Goal: Task Accomplishment & Management: Complete application form

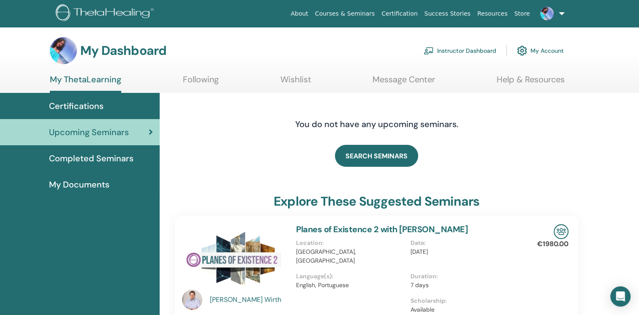
click at [358, 12] on link "Courses & Seminars" at bounding box center [345, 14] width 67 height 16
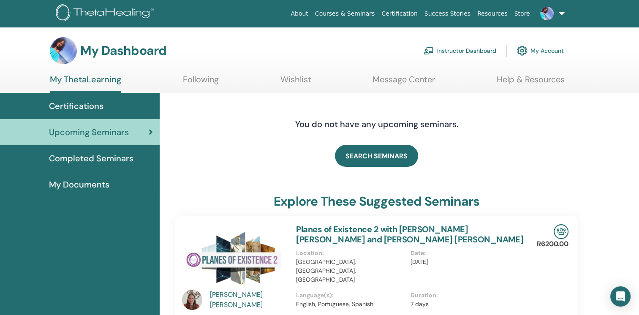
click at [451, 48] on link "Instructor Dashboard" at bounding box center [460, 50] width 73 height 19
click at [452, 49] on link "Instructor Dashboard" at bounding box center [460, 50] width 73 height 19
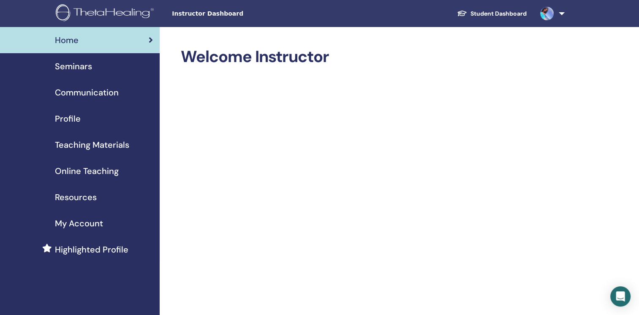
click at [78, 63] on span "Seminars" at bounding box center [73, 66] width 37 height 13
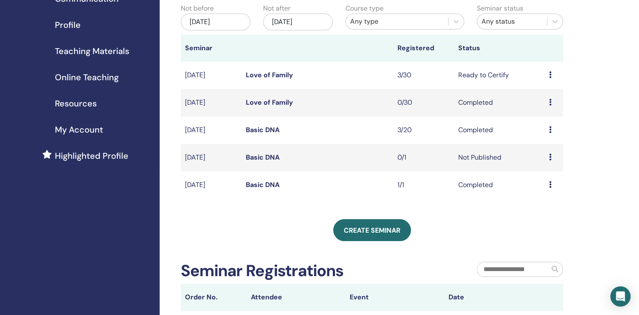
scroll to position [102, 0]
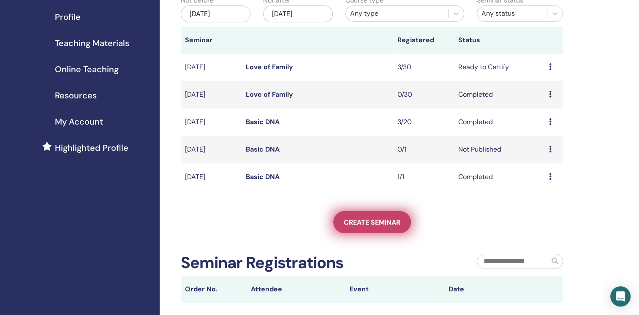
click at [365, 222] on span "Create seminar" at bounding box center [372, 222] width 57 height 9
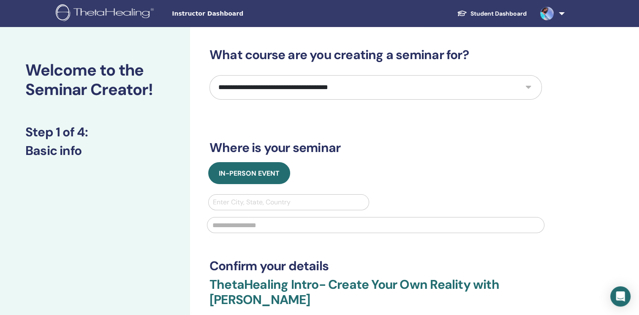
click at [531, 89] on select "**********" at bounding box center [376, 87] width 332 height 25
select select "*"
click at [210, 75] on select "**********" at bounding box center [376, 87] width 332 height 25
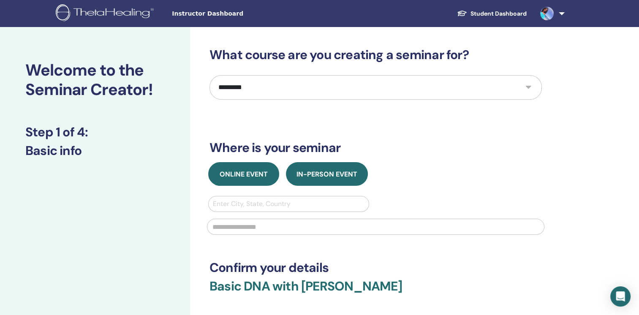
click at [253, 180] on button "Online Event" at bounding box center [243, 174] width 71 height 24
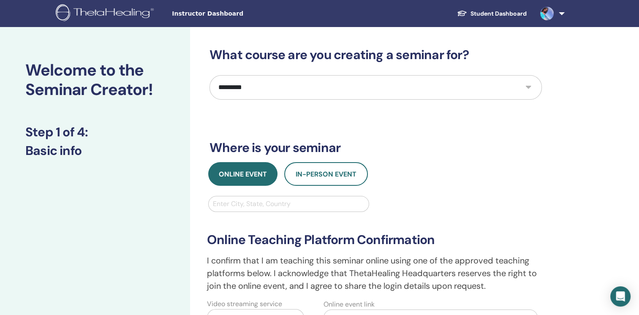
click at [253, 203] on div at bounding box center [289, 204] width 152 height 12
type input "********"
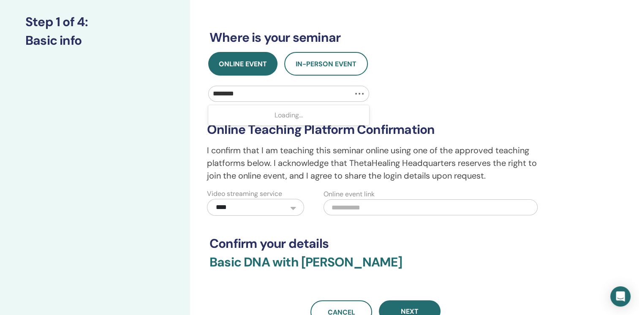
scroll to position [113, 0]
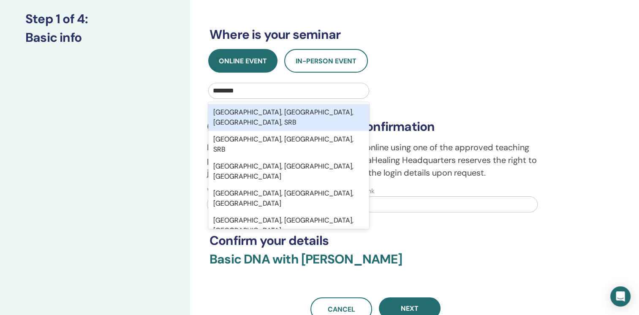
click at [283, 114] on div "Belgrade, Belgrade City, Central Serbia, SRB" at bounding box center [288, 117] width 161 height 27
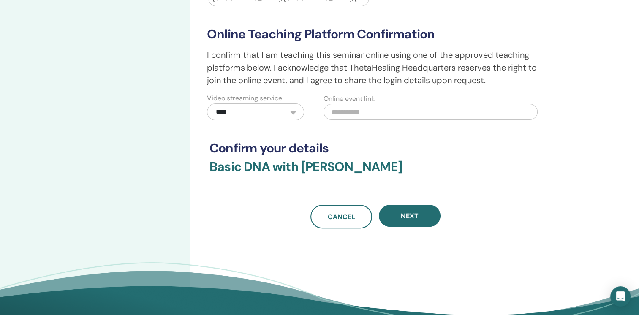
scroll to position [228, 0]
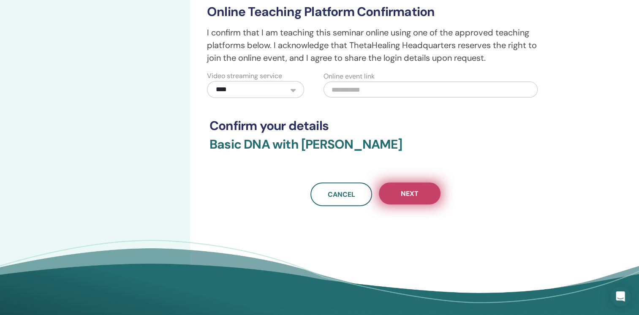
click at [419, 192] on button "Next" at bounding box center [410, 194] width 62 height 22
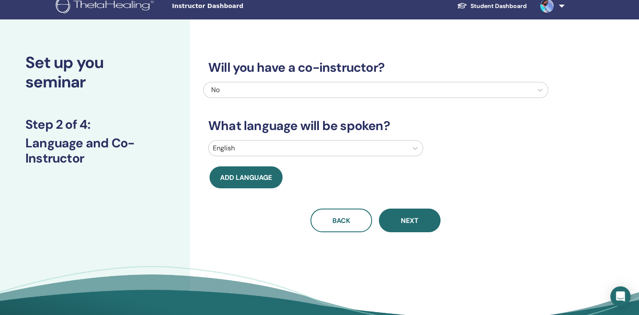
scroll to position [9, 0]
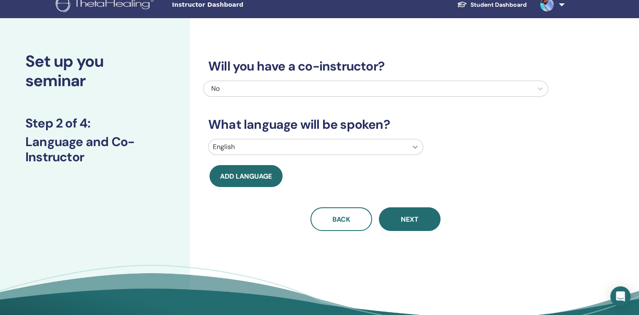
click at [416, 149] on icon at bounding box center [415, 147] width 8 height 8
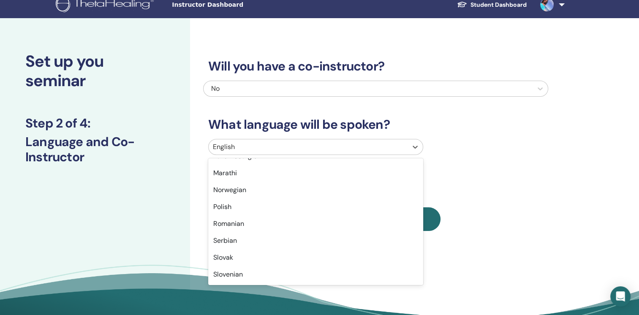
scroll to position [554, 0]
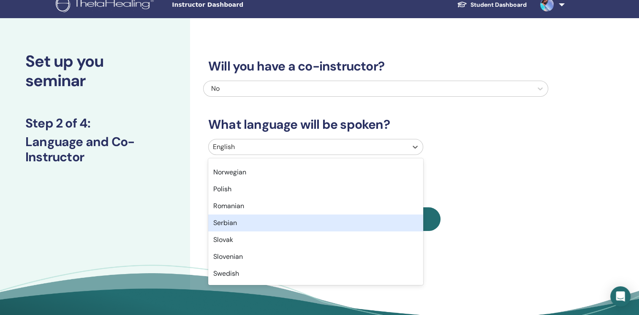
click at [234, 222] on div "Serbian" at bounding box center [315, 223] width 215 height 17
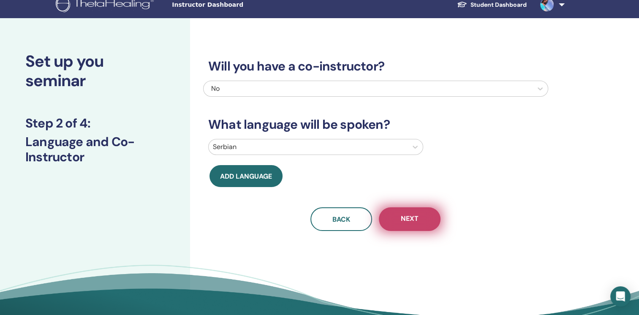
click at [405, 221] on span "Next" at bounding box center [410, 219] width 18 height 11
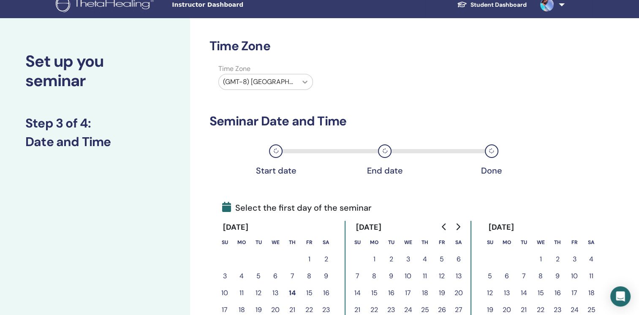
click at [305, 84] on icon at bounding box center [305, 82] width 8 height 8
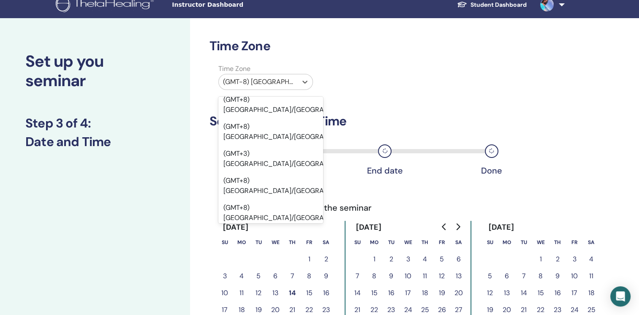
scroll to position [8534, 0]
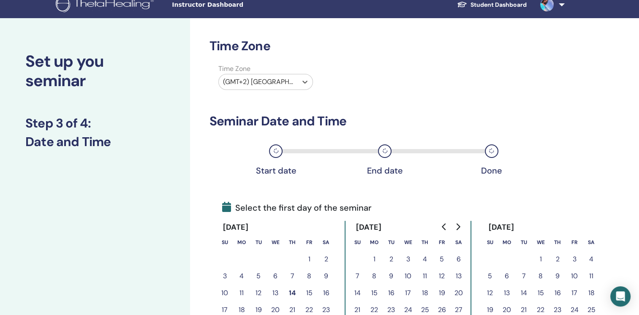
click at [309, 295] on button "15" at bounding box center [309, 293] width 17 height 17
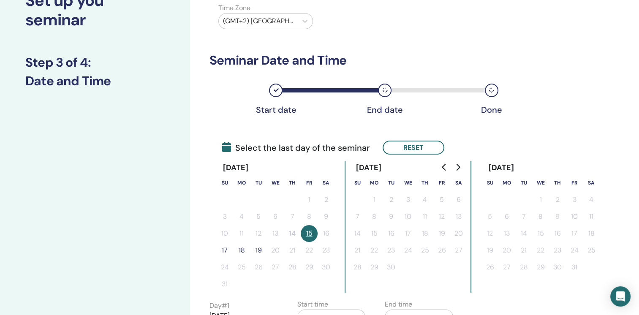
scroll to position [71, 0]
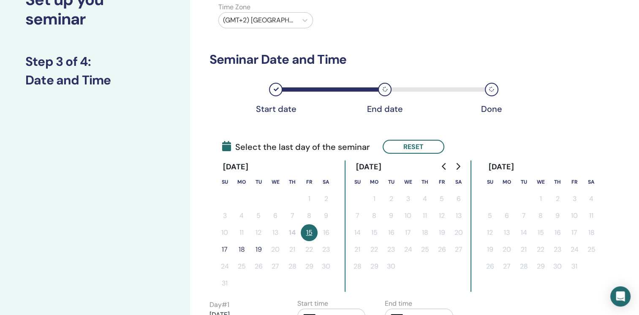
click at [225, 249] on button "17" at bounding box center [224, 249] width 17 height 17
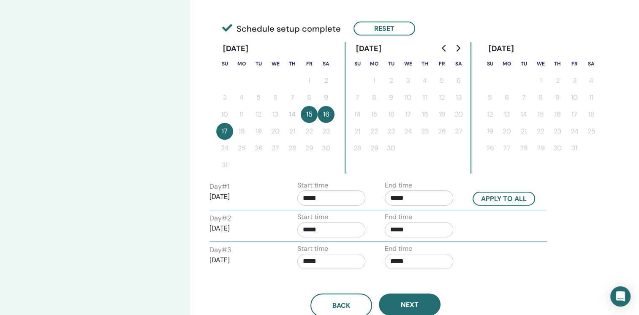
scroll to position [191, 0]
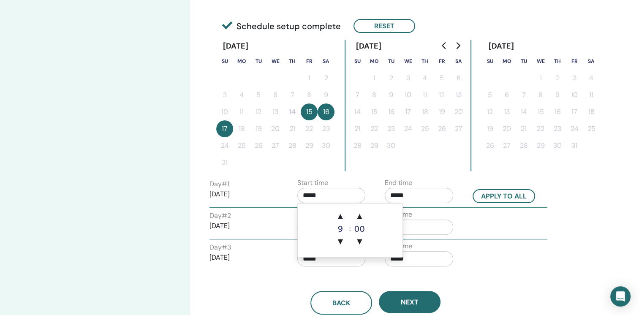
click at [314, 195] on input "*****" at bounding box center [331, 195] width 68 height 15
click at [340, 216] on span "▲" at bounding box center [340, 216] width 17 height 17
click at [341, 216] on span "▲" at bounding box center [340, 216] width 17 height 17
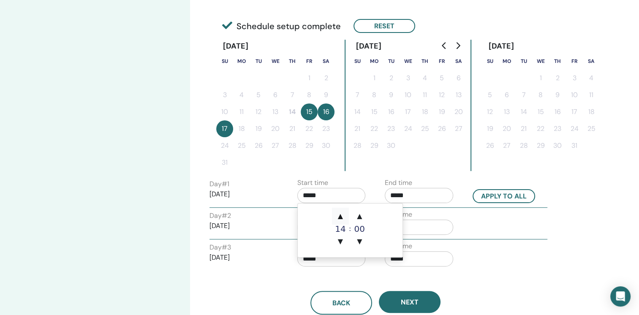
click at [341, 216] on span "▲" at bounding box center [340, 216] width 17 height 17
type input "*****"
click at [401, 198] on input "*****" at bounding box center [419, 195] width 68 height 15
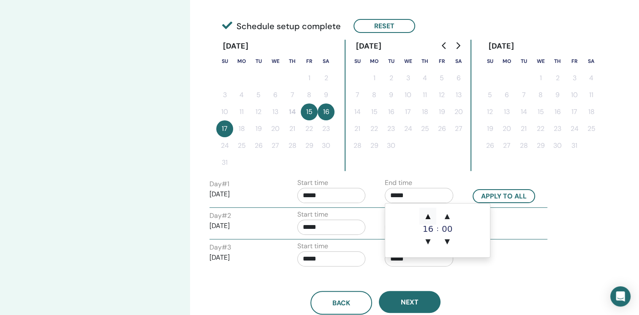
click at [428, 215] on span "▲" at bounding box center [428, 216] width 17 height 17
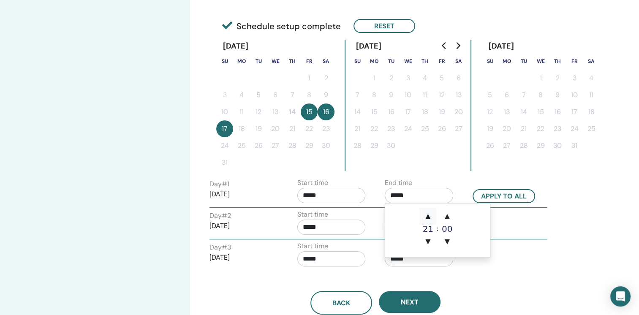
click at [428, 215] on span "▲" at bounding box center [428, 216] width 17 height 17
type input "*****"
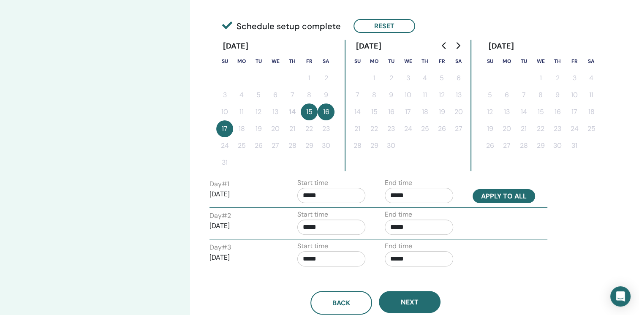
click at [517, 199] on button "Apply to all" at bounding box center [504, 196] width 63 height 14
type input "*****"
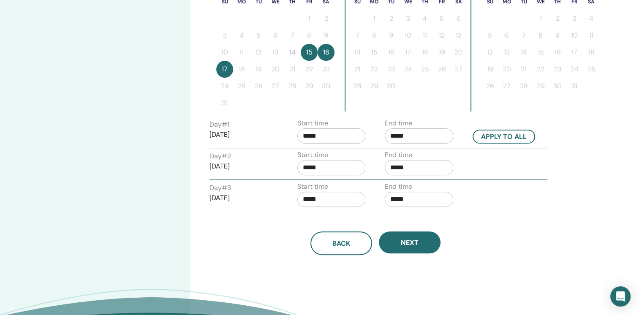
scroll to position [260, 0]
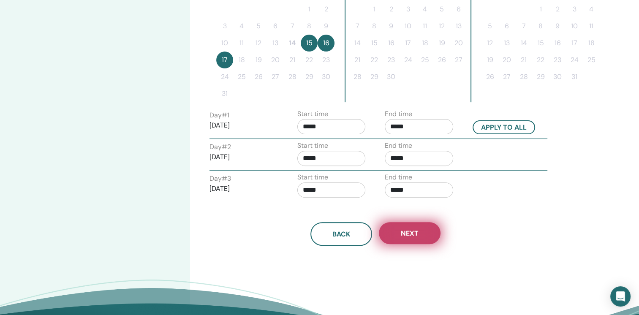
click at [429, 237] on button "Next" at bounding box center [410, 233] width 62 height 22
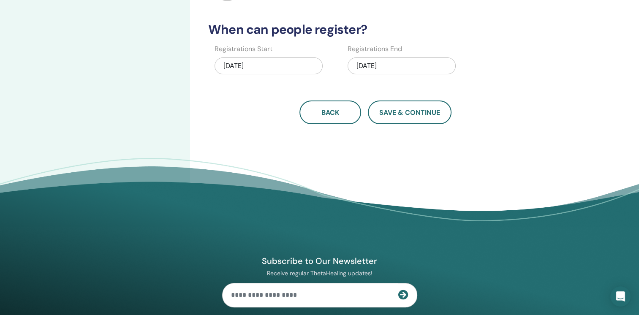
click at [375, 67] on div "08/17/2025" at bounding box center [402, 65] width 108 height 17
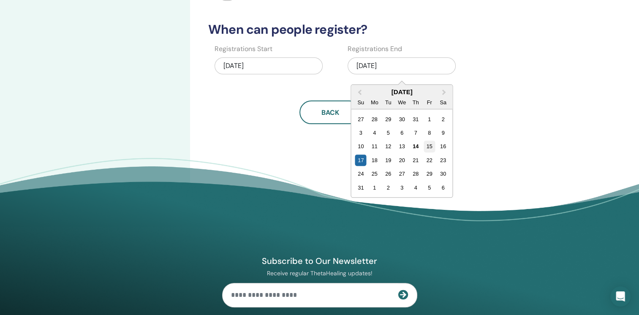
click at [429, 146] on div "15" at bounding box center [429, 146] width 11 height 11
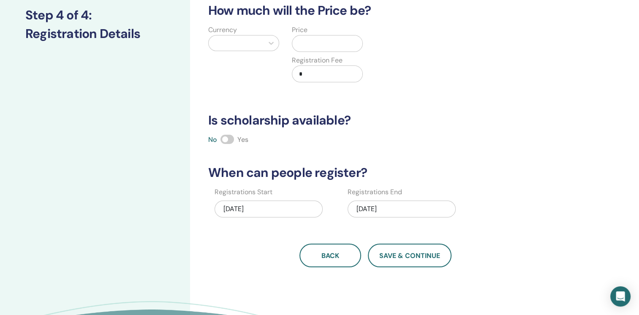
scroll to position [115, 0]
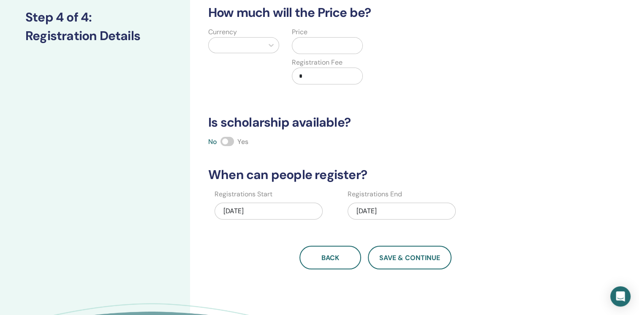
click at [244, 41] on div at bounding box center [236, 45] width 46 height 12
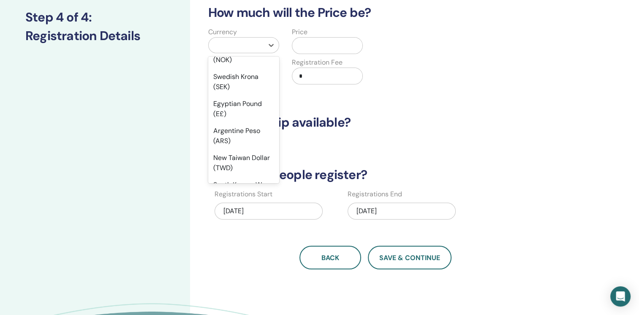
scroll to position [709, 0]
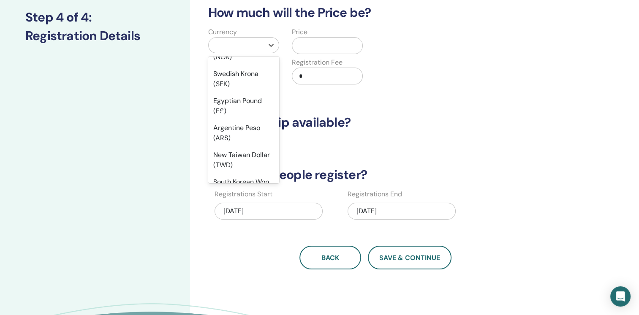
click at [240, 22] on div "Euro (€)" at bounding box center [243, 13] width 71 height 17
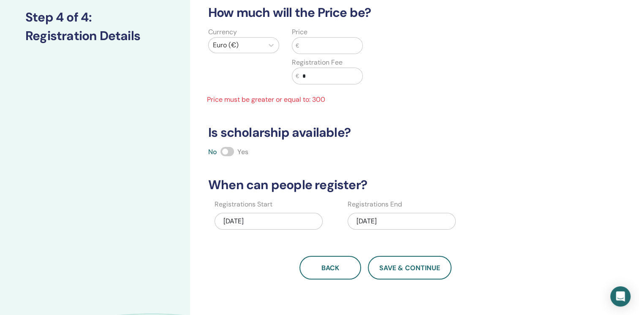
click at [311, 48] on input "text" at bounding box center [330, 46] width 63 height 16
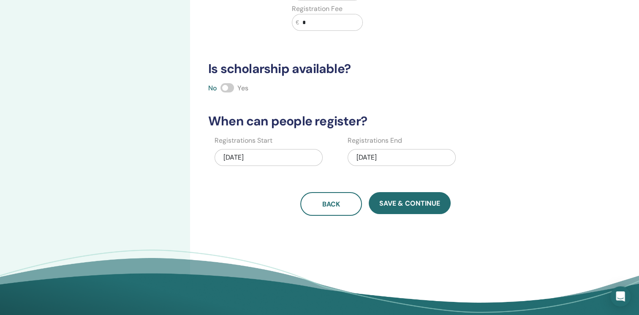
scroll to position [169, 0]
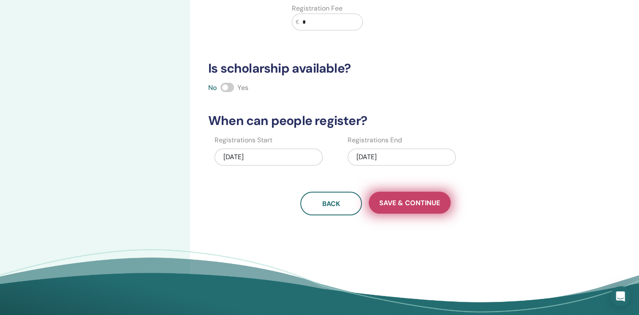
type input "***"
click at [422, 204] on span "Save & Continue" at bounding box center [409, 203] width 61 height 9
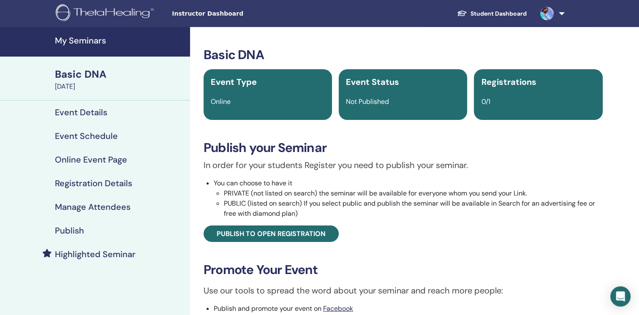
click at [106, 203] on h4 "Manage Attendees" at bounding box center [93, 207] width 76 height 10
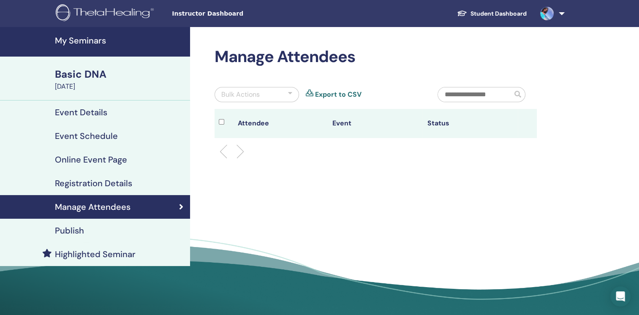
click at [74, 180] on h4 "Registration Details" at bounding box center [93, 183] width 77 height 10
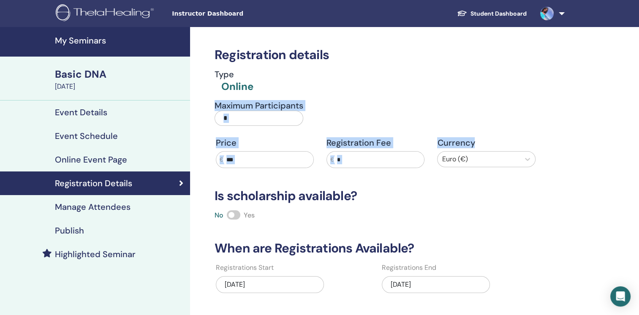
drag, startPoint x: 638, startPoint y: 84, endPoint x: 644, endPoint y: 129, distance: 46.0
click at [639, 129] on html "Instructor Dashboard Student Dashboard JV [PERSON_NAME] My ThetaLearning My The…" at bounding box center [319, 157] width 639 height 315
click at [73, 229] on h4 "Publish" at bounding box center [69, 231] width 29 height 10
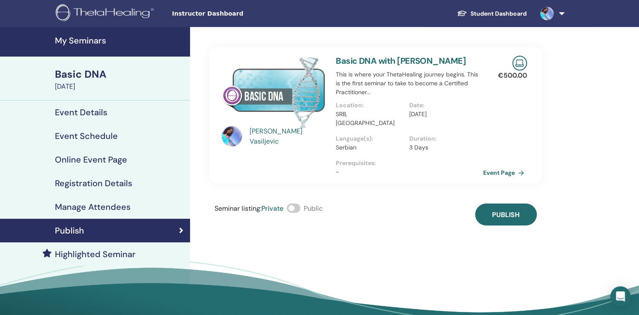
click at [299, 204] on span at bounding box center [294, 208] width 14 height 9
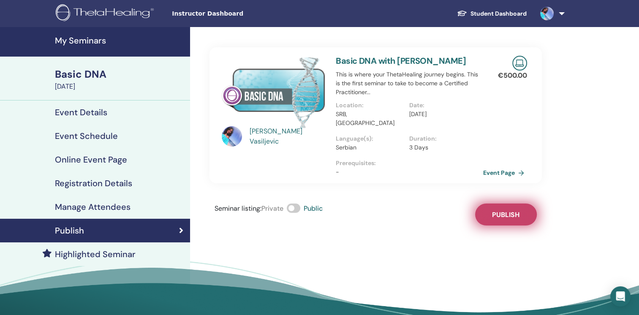
click at [499, 210] on span "Publish" at bounding box center [505, 214] width 27 height 9
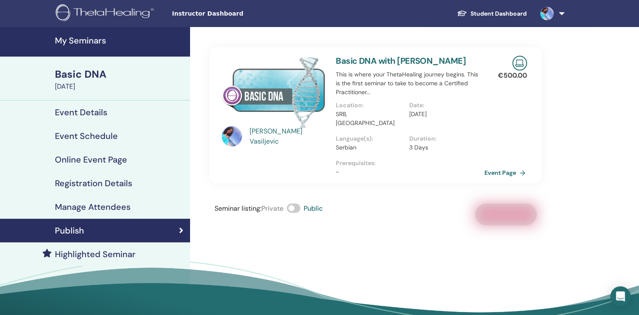
click at [500, 166] on link "Event Page" at bounding box center [507, 172] width 44 height 13
click at [497, 166] on link "Event Page" at bounding box center [507, 172] width 44 height 13
